Goal: Find specific page/section: Find specific page/section

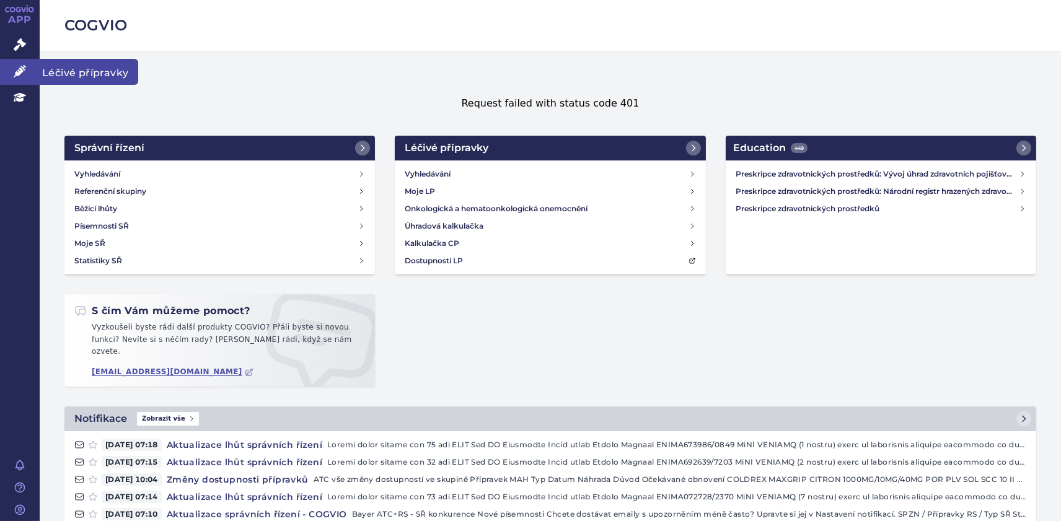
click at [92, 68] on span "Léčivé přípravky" at bounding box center [89, 72] width 99 height 26
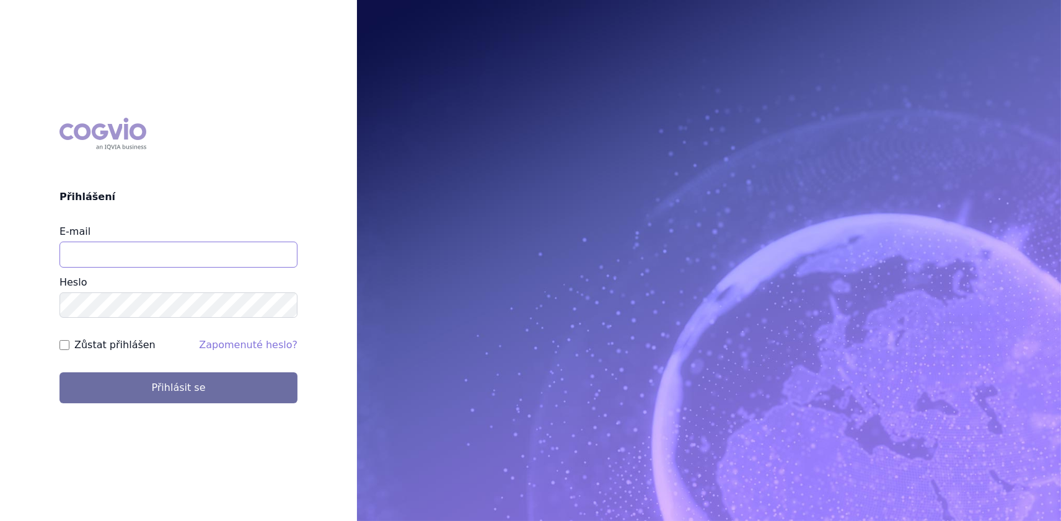
click at [172, 260] on input "E-mail" at bounding box center [178, 255] width 238 height 26
drag, startPoint x: 193, startPoint y: 255, endPoint x: 103, endPoint y: 252, distance: 90.5
click at [103, 252] on input "[EMAIL_ADDRESS][DOMAIN_NAME]" at bounding box center [178, 255] width 238 height 26
type input "i"
type input "[EMAIL_ADDRESS][DOMAIN_NAME]"
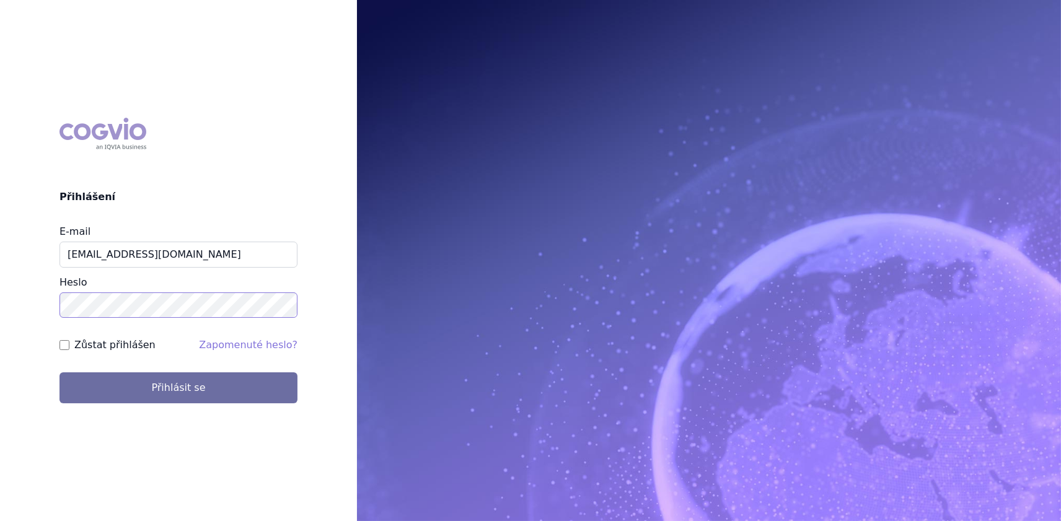
click at [59, 372] on button "Přihlásit se" at bounding box center [178, 387] width 238 height 31
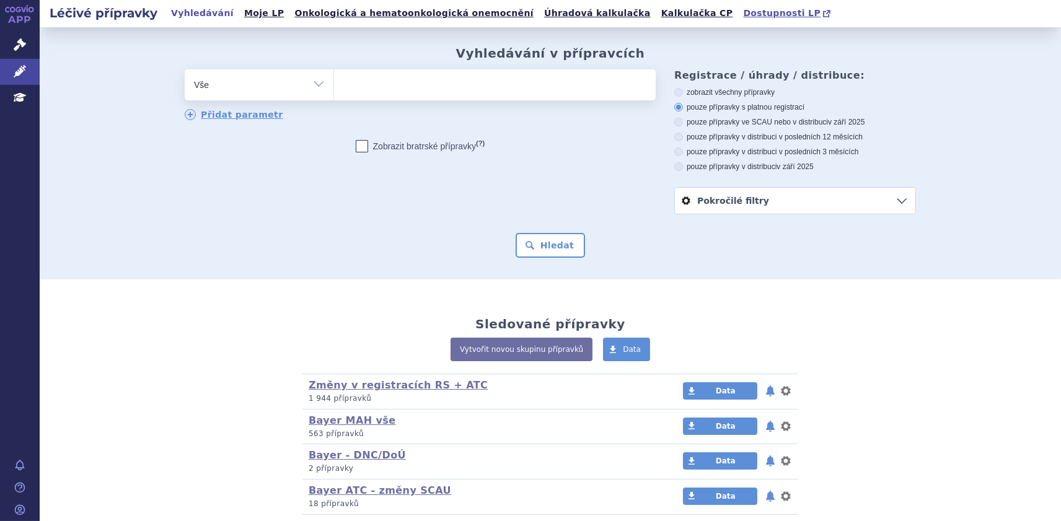
click at [743, 11] on span "Dostupnosti LP" at bounding box center [781, 13] width 77 height 10
